Goal: Find contact information: Find contact information

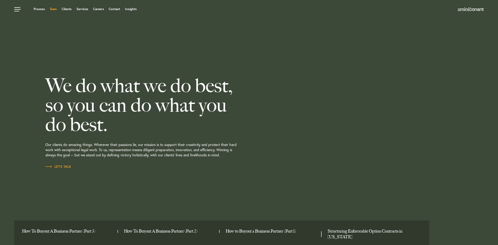
click at [50, 8] on link "Team" at bounding box center [53, 9] width 7 height 3
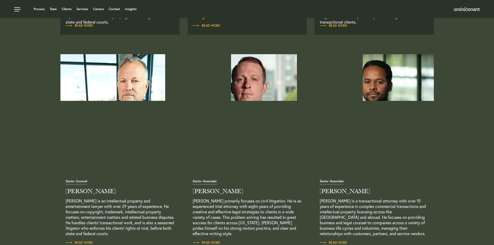
scroll to position [363, 0]
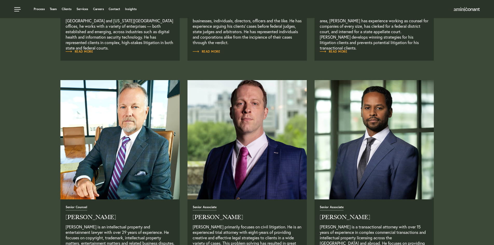
click at [242, 134] on img "Read Full Bio" at bounding box center [247, 139] width 125 height 125
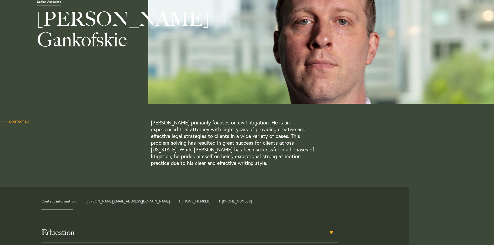
scroll to position [78, 0]
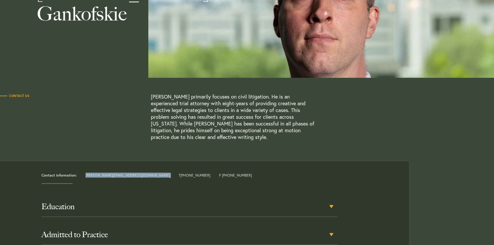
drag, startPoint x: 126, startPoint y: 177, endPoint x: 99, endPoint y: 187, distance: 29.5
click at [98, 187] on div "Contact information: aaron@aminiconant.com T +1 512 222 6883 F +1 512 900 7967 …" at bounding box center [206, 248] width 405 height 174
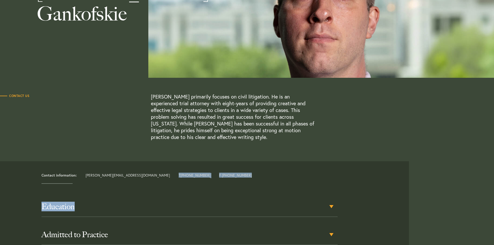
copy div "T +1 512 222 6883 F +1 512 900 7967 Education"
click at [93, 133] on div "Contact Us Aaron Gankofskie primarily focuses on civil litigation. He is an exp…" at bounding box center [226, 116] width 453 height 47
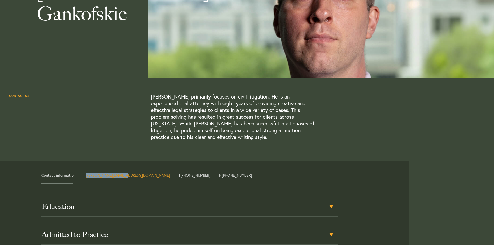
drag, startPoint x: 84, startPoint y: 175, endPoint x: 123, endPoint y: 175, distance: 39.2
click at [123, 175] on div "Contact information: aaron@aminiconant.com T +1 512 222 6883 F +1 512 900 7967" at bounding box center [224, 175] width 372 height 5
copy link "aaron@aminiconant.com"
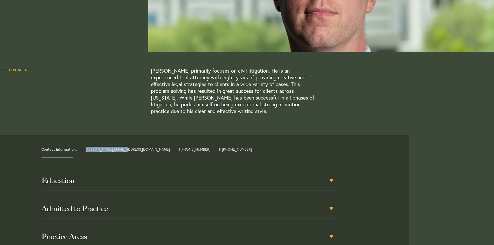
scroll to position [156, 0]
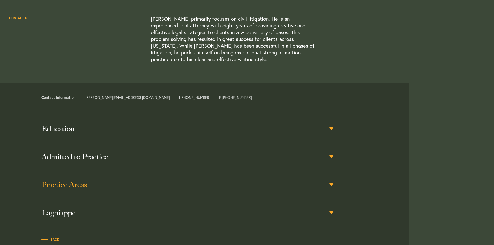
click at [331, 185] on div "Practice Areas" at bounding box center [190, 185] width 296 height 20
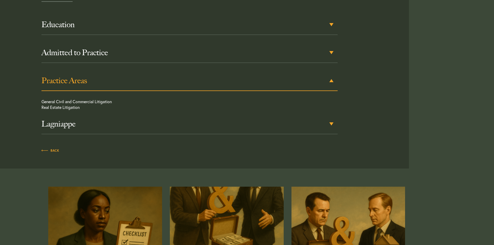
scroll to position [270, 0]
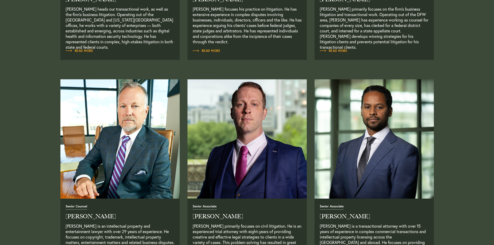
scroll to position [364, 0]
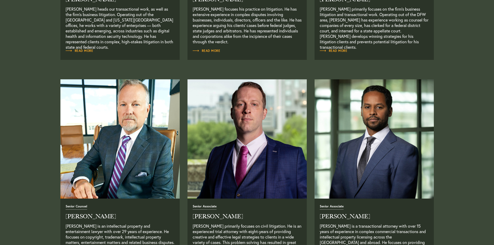
click at [116, 143] on img "Read Full Bio" at bounding box center [119, 138] width 125 height 125
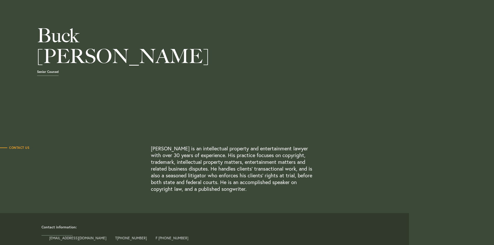
scroll to position [52, 0]
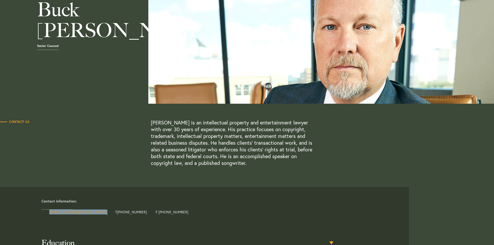
drag, startPoint x: 89, startPoint y: 214, endPoint x: 50, endPoint y: 212, distance: 39.0
click at [50, 212] on div "Contact information: buck@aminiconant.com T +1 512 236 0150 F +1 512 900 7967" at bounding box center [224, 207] width 372 height 16
copy div "buck@aminiconant.com"
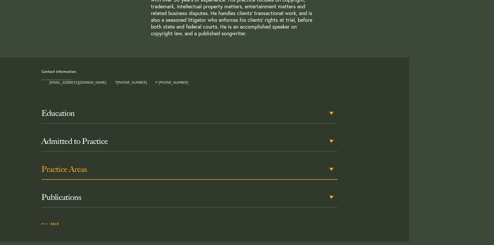
click at [330, 169] on div "Practice Areas" at bounding box center [190, 170] width 296 height 20
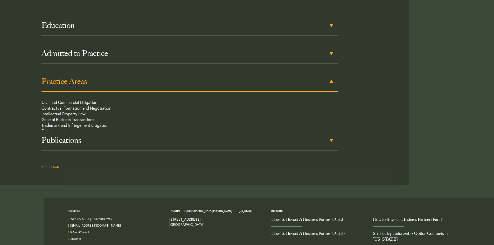
scroll to position [280, 0]
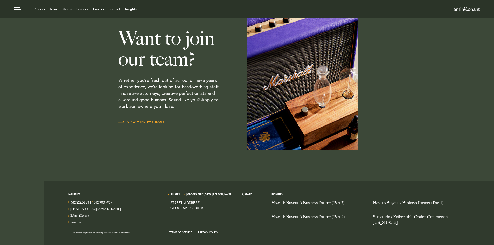
scroll to position [241, 0]
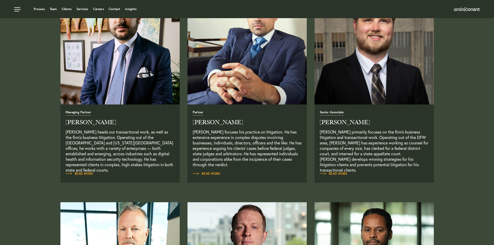
click at [113, 52] on img "Read Full Bio" at bounding box center [119, 44] width 125 height 125
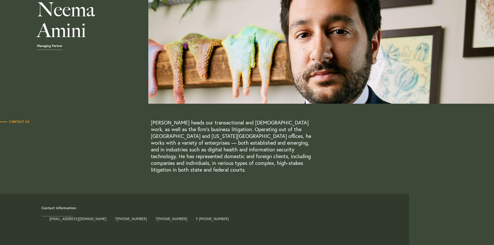
scroll to position [78, 0]
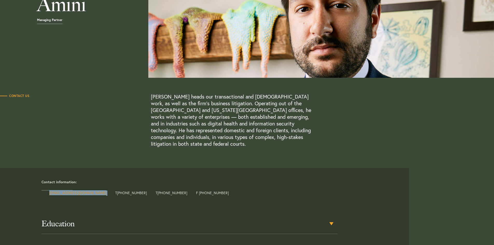
drag, startPoint x: 91, startPoint y: 185, endPoint x: 50, endPoint y: 186, distance: 41.0
click at [50, 186] on div "Contact information: [EMAIL_ADDRESS][DOMAIN_NAME] T [PHONE_NUMBER] T [PHONE_NUM…" at bounding box center [224, 188] width 372 height 16
copy div "[EMAIL_ADDRESS][DOMAIN_NAME]"
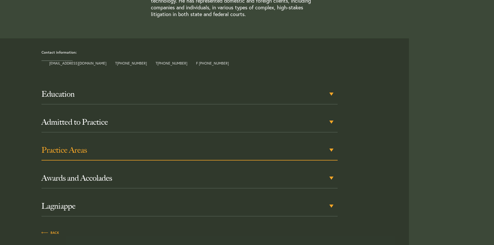
click at [332, 143] on div "Practice Areas" at bounding box center [190, 150] width 296 height 20
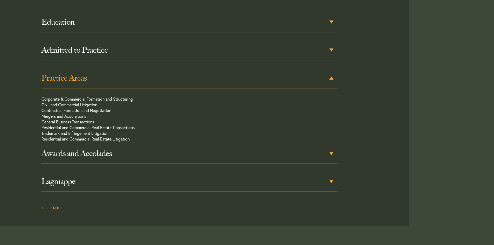
scroll to position [280, 0]
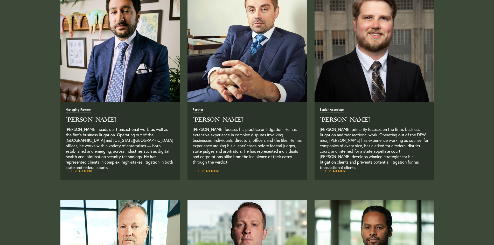
scroll to position [459, 0]
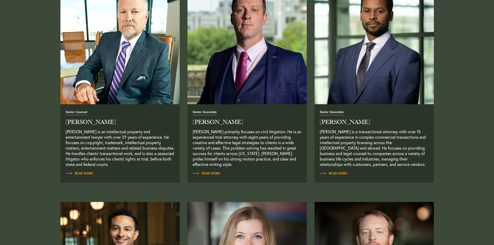
click at [363, 78] on img "Read Full Bio" at bounding box center [374, 44] width 125 height 125
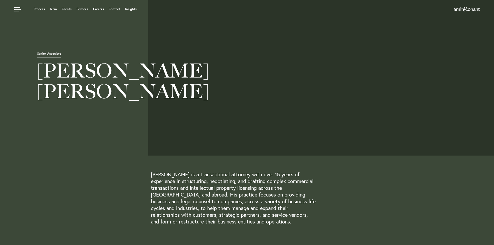
scroll to position [78, 0]
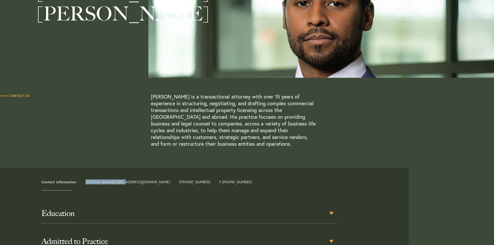
drag, startPoint x: 80, startPoint y: 176, endPoint x: 120, endPoint y: 178, distance: 40.0
click at [120, 178] on article "Contact information: joel@aminiconant.com T +1 512 222 6883 F +1 512 900 7967" at bounding box center [206, 179] width 405 height 22
copy link "joel@aminiconant.com"
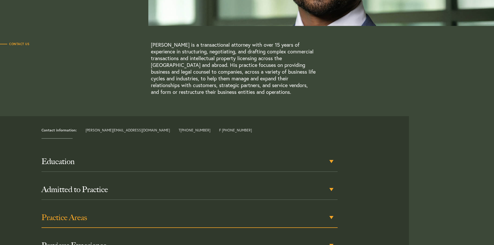
click at [332, 213] on h3 "Practice Areas" at bounding box center [190, 217] width 296 height 9
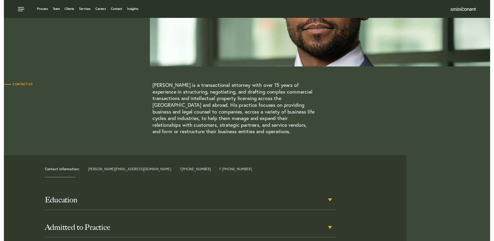
scroll to position [0, 0]
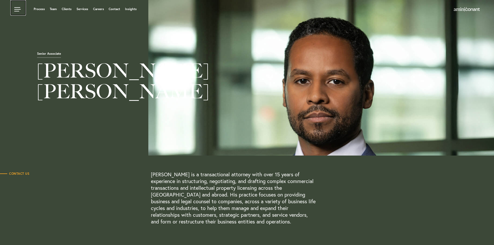
click at [21, 8] on link at bounding box center [18, 8] width 16 height 16
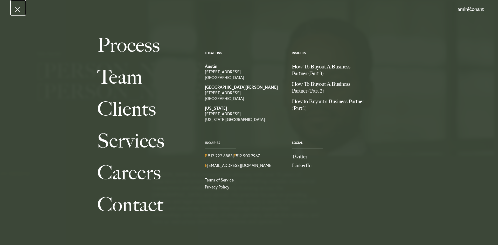
click at [13, 7] on link at bounding box center [18, 8] width 16 height 16
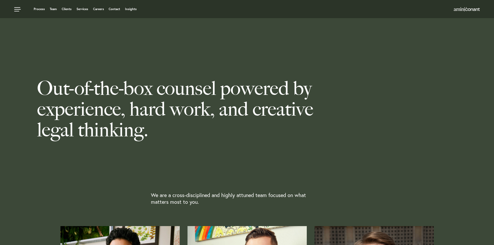
scroll to position [459, 0]
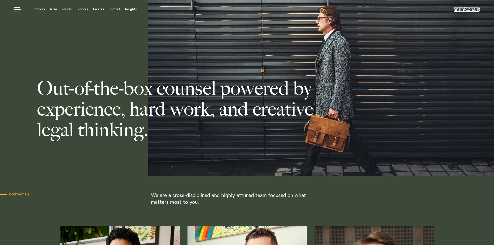
click at [463, 10] on img at bounding box center [467, 9] width 26 height 4
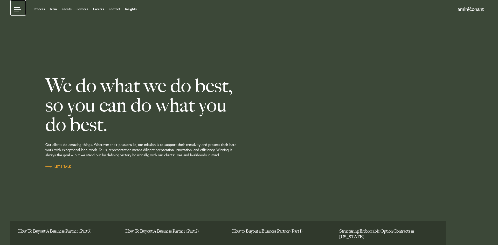
click at [17, 10] on link at bounding box center [18, 8] width 16 height 16
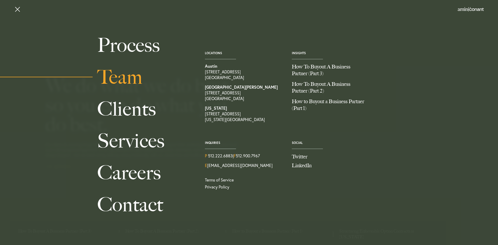
click at [125, 77] on link "Team" at bounding box center [145, 77] width 96 height 32
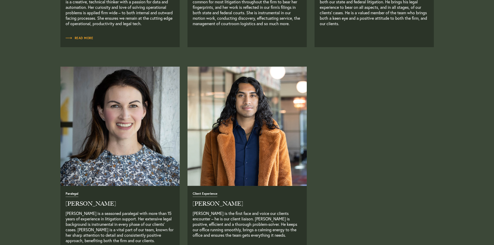
scroll to position [1272, 0]
